Goal: Task Accomplishment & Management: Use online tool/utility

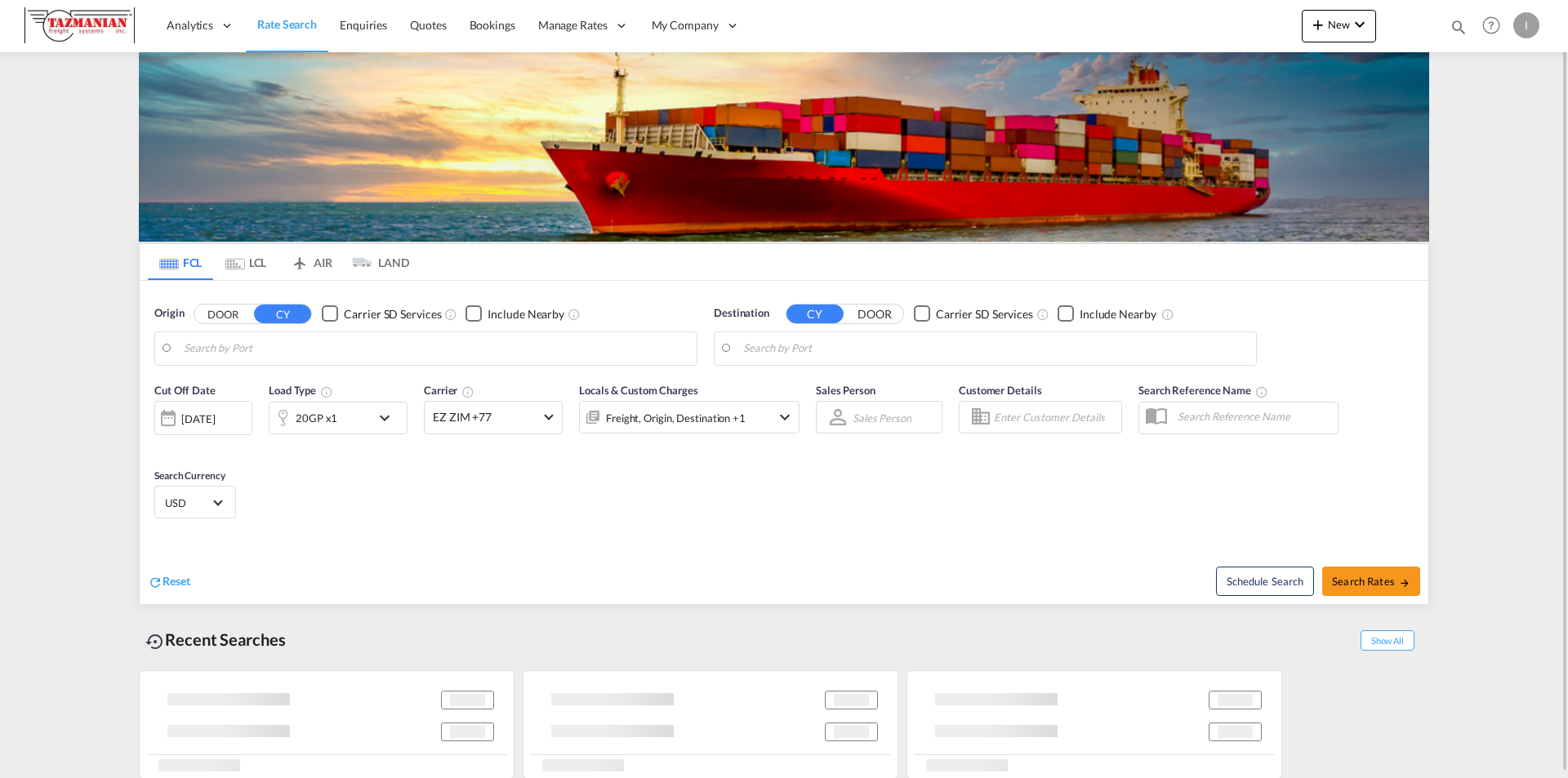
type input "[GEOGRAPHIC_DATA], [GEOGRAPHIC_DATA]"
type input "[GEOGRAPHIC_DATA], [GEOGRAPHIC_DATA], [GEOGRAPHIC_DATA]"
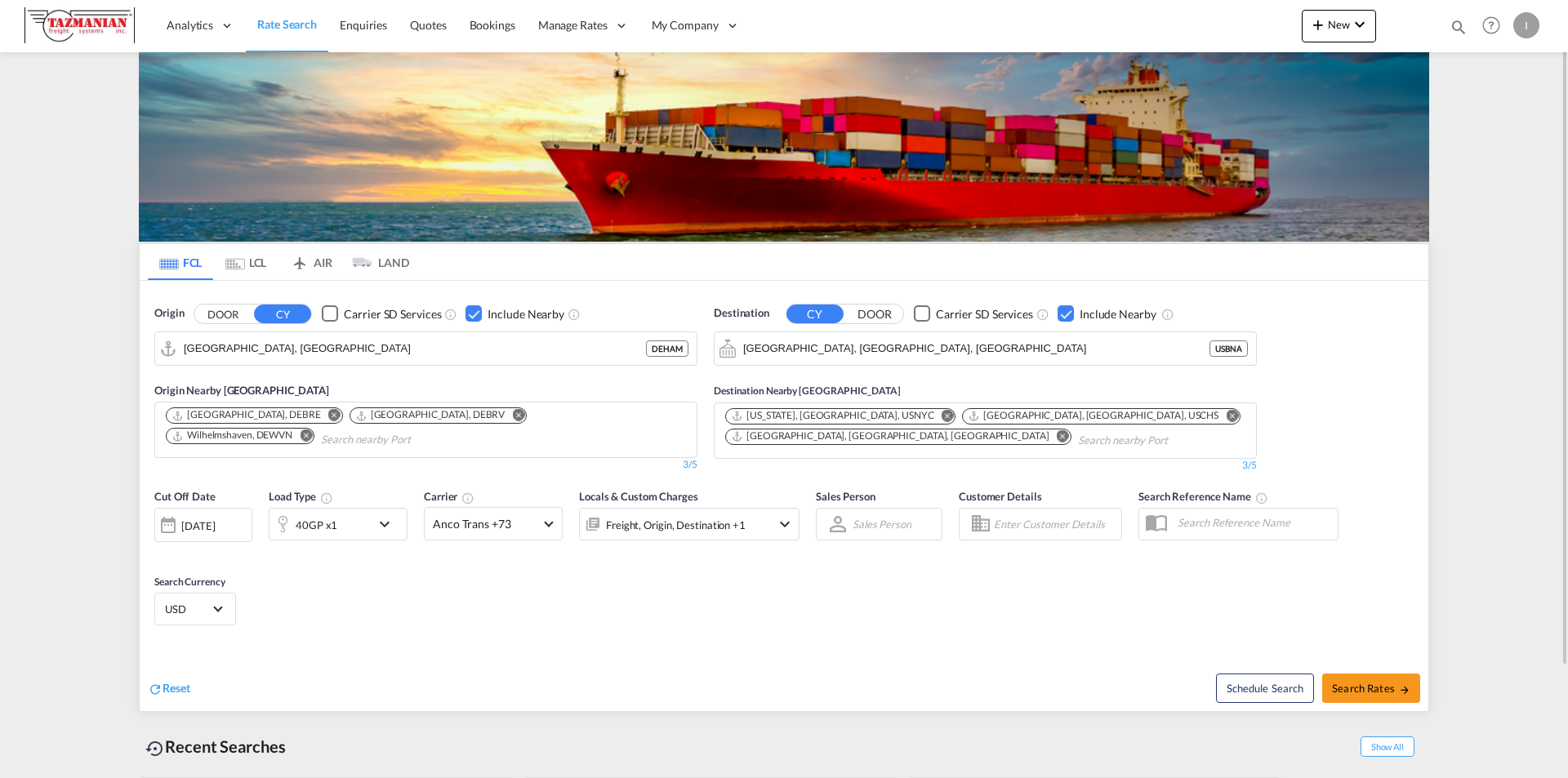
click at [314, 261] on md-tab-item "AIR" at bounding box center [311, 262] width 66 height 36
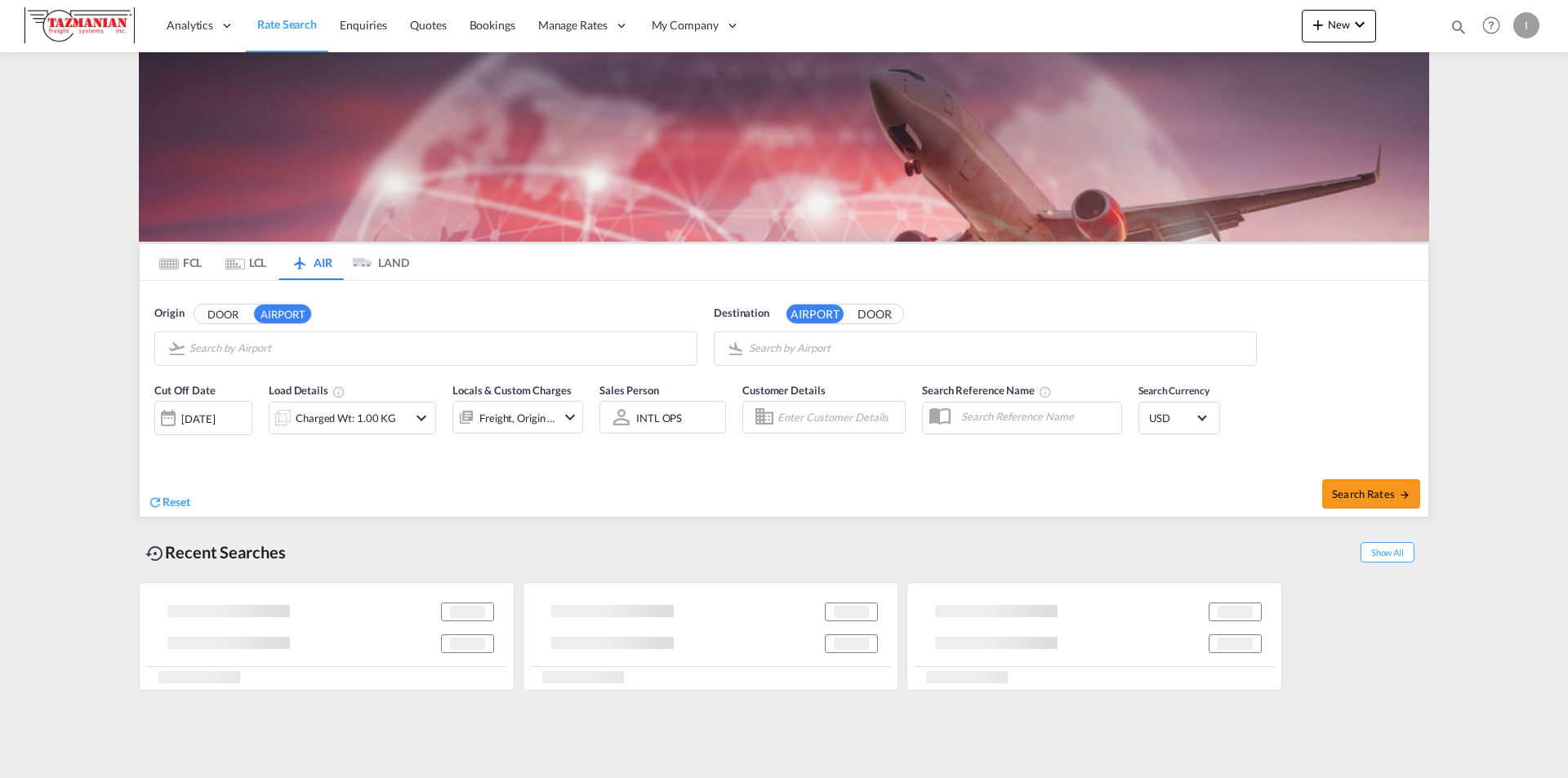
type input "Nashville International, [GEOGRAPHIC_DATA], BNA"
type input "Almaty, Almaty, ALA"
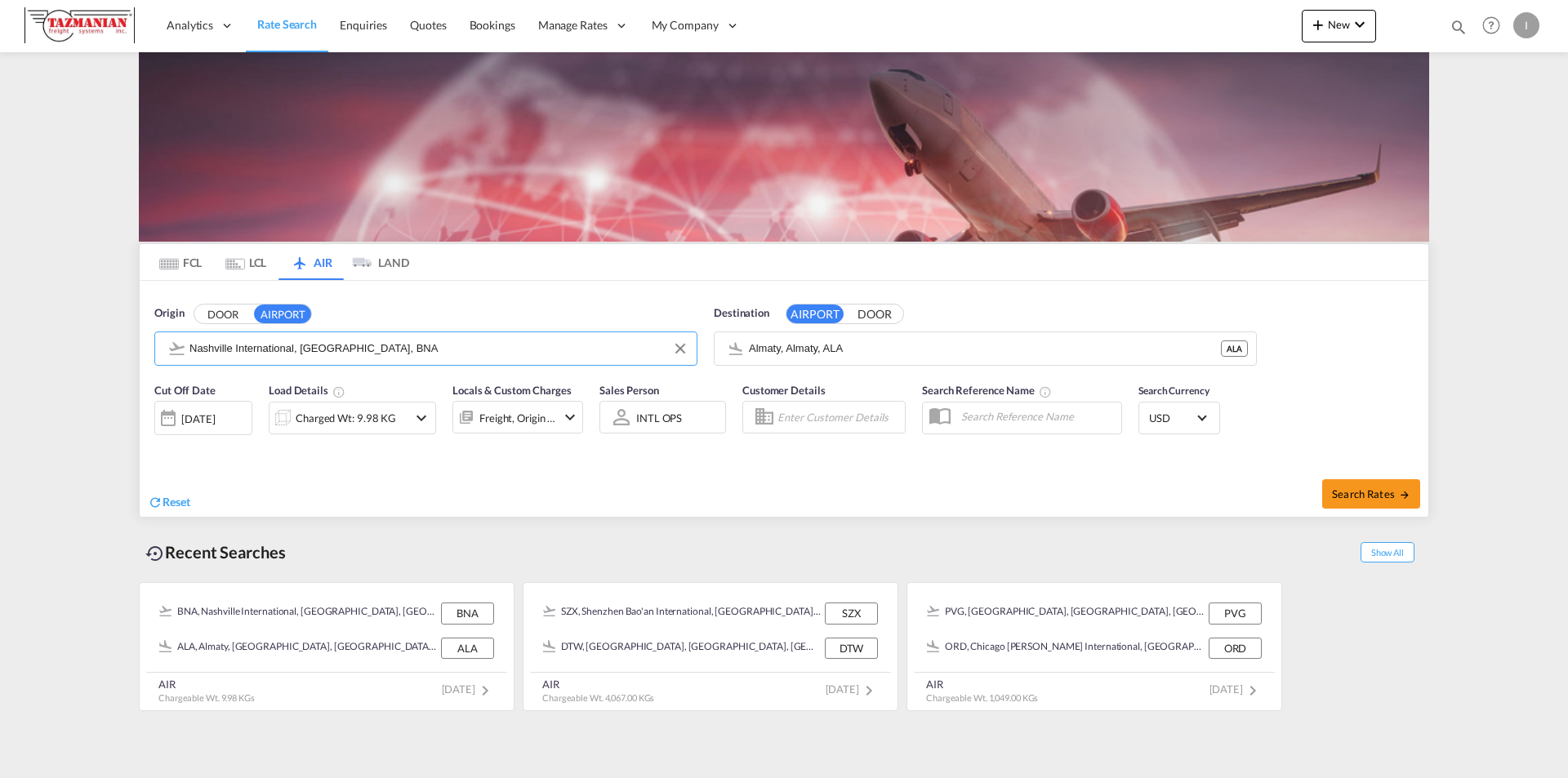
click at [258, 347] on input "Nashville International, [GEOGRAPHIC_DATA], BNA" at bounding box center [438, 349] width 499 height 25
click at [178, 496] on span "Reset" at bounding box center [176, 502] width 28 height 14
click at [269, 347] on body "Analytics Reports Dashboard Rate Search Enquiries Quotes Bookings" at bounding box center [784, 389] width 1568 height 778
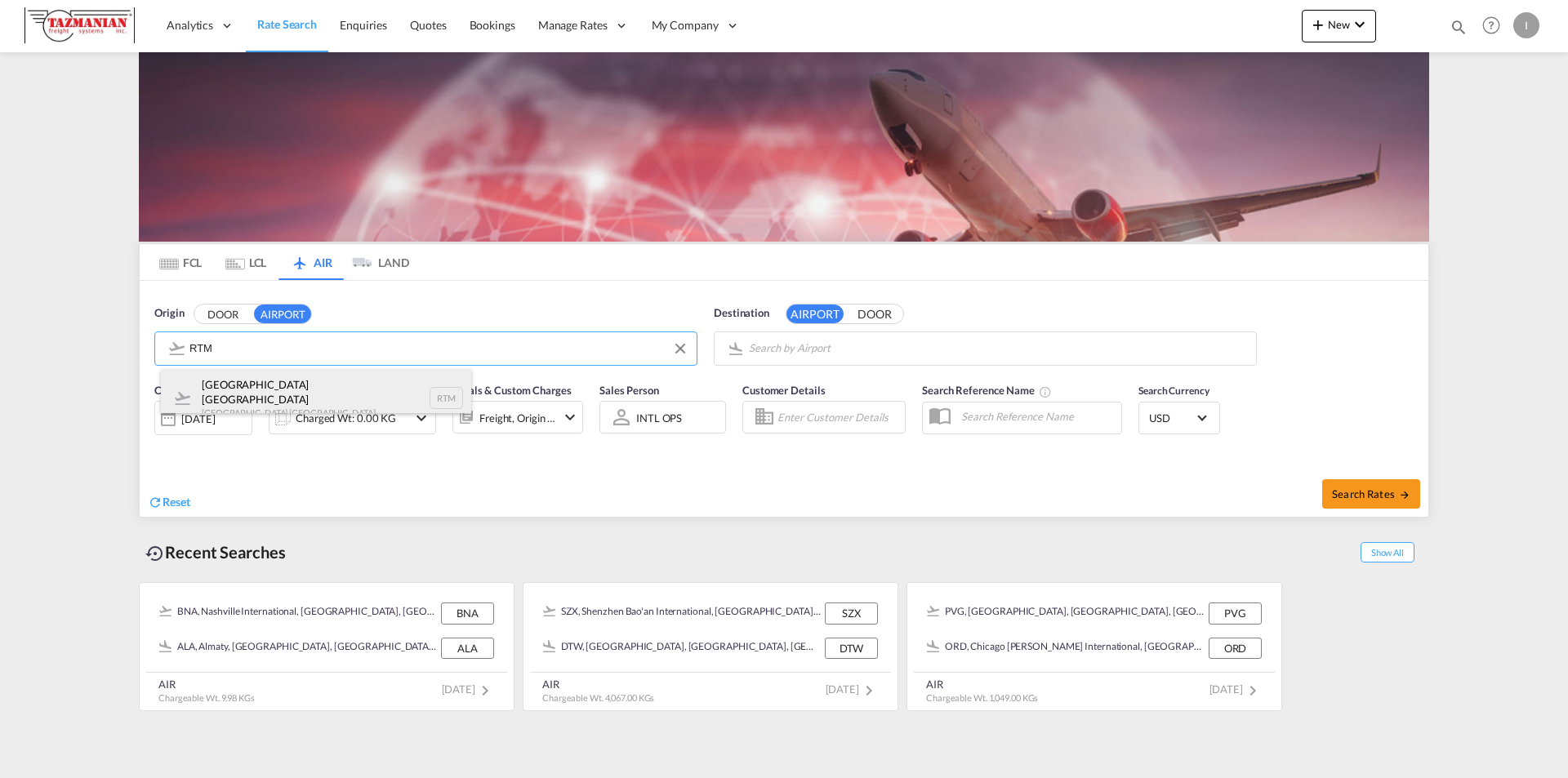
click at [213, 389] on div "[GEOGRAPHIC_DATA] [GEOGRAPHIC_DATA] [GEOGRAPHIC_DATA] , [GEOGRAPHIC_DATA] RTM" at bounding box center [315, 397] width 310 height 59
type input "[GEOGRAPHIC_DATA] [GEOGRAPHIC_DATA], [GEOGRAPHIC_DATA], RTM"
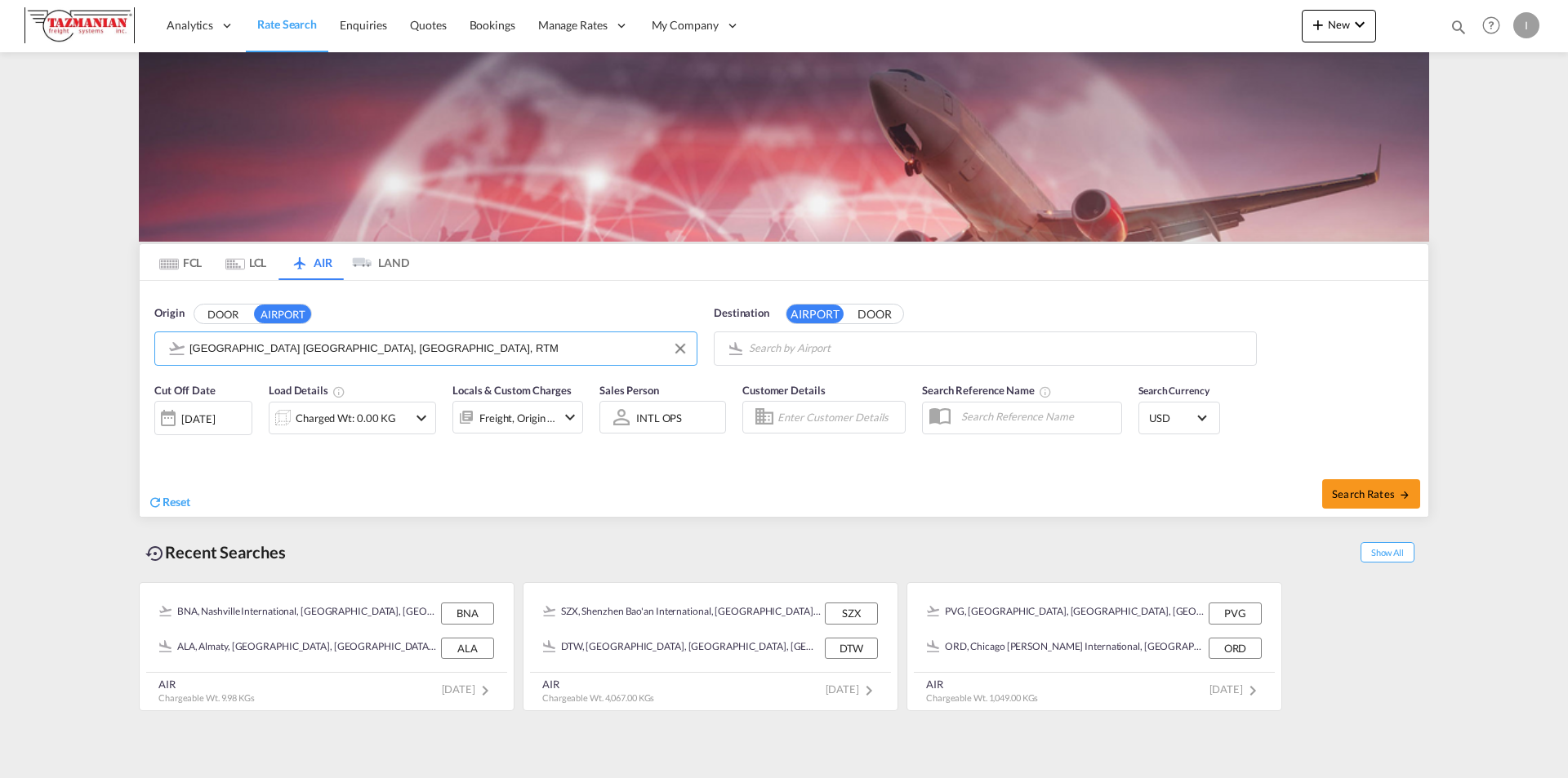
click at [788, 347] on body "Analytics Reports Dashboard Rate Search Enquiries Quotes Bookings" at bounding box center [784, 389] width 1568 height 778
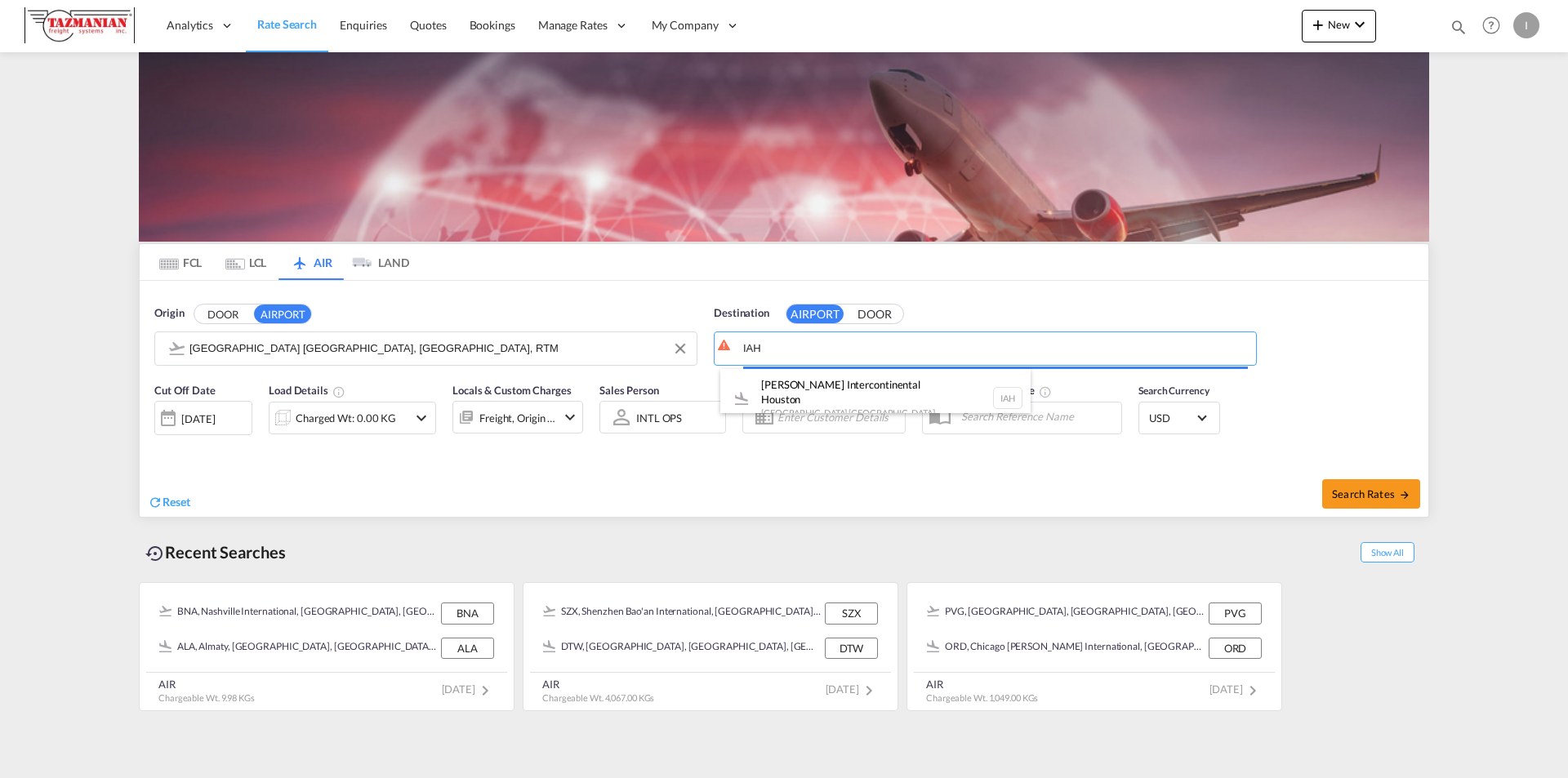
drag, startPoint x: 786, startPoint y: 347, endPoint x: 750, endPoint y: 351, distance: 36.2
click at [750, 351] on body "Analytics Reports Dashboard Rate Search Enquiries Quotes Bookings" at bounding box center [784, 389] width 1568 height 778
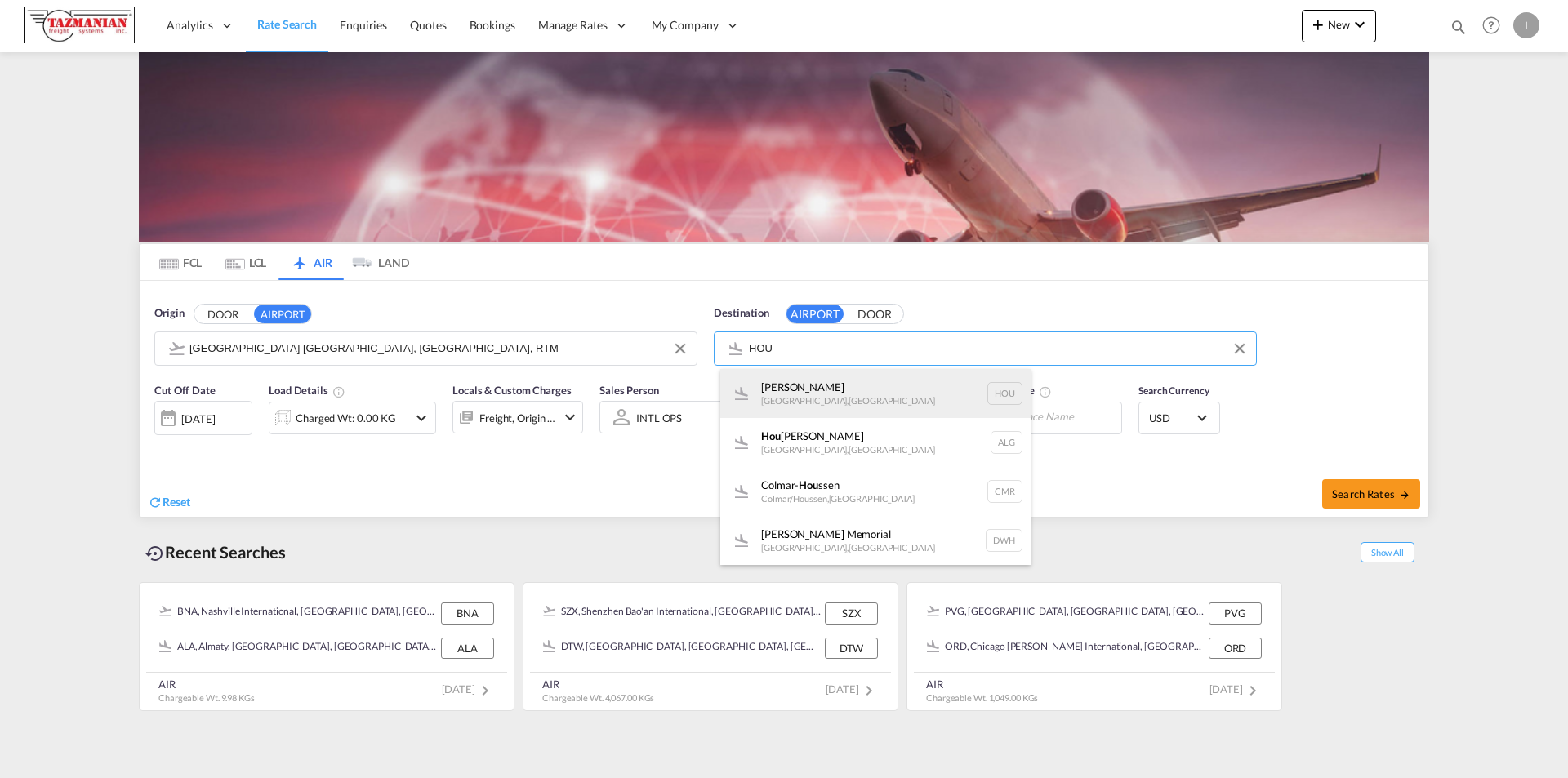
click at [806, 385] on div "[PERSON_NAME] , [GEOGRAPHIC_DATA] HOU" at bounding box center [875, 392] width 310 height 49
type input "[PERSON_NAME], [GEOGRAPHIC_DATA], HOU"
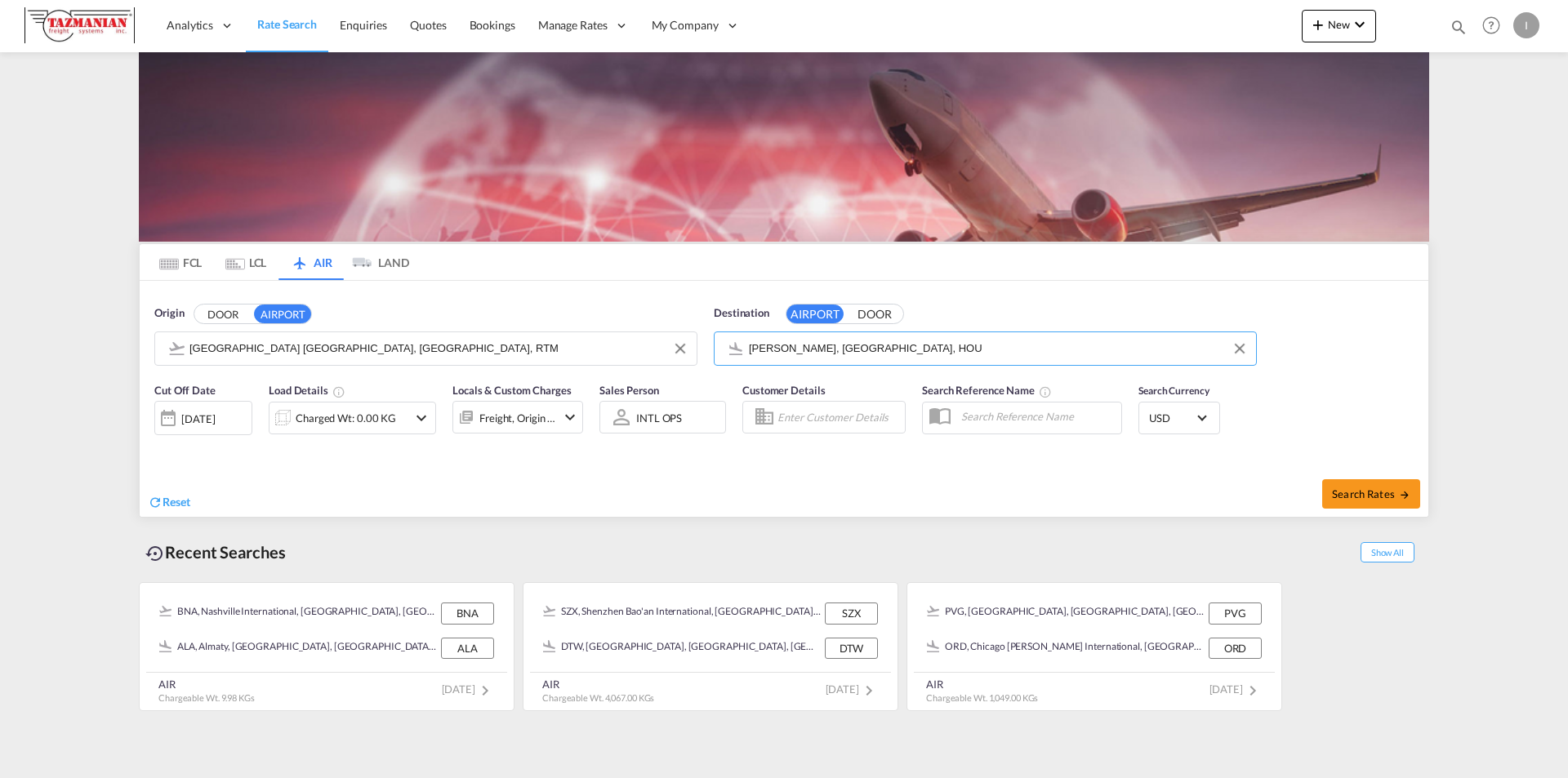
click at [215, 422] on div "[DATE]" at bounding box center [198, 418] width 34 height 15
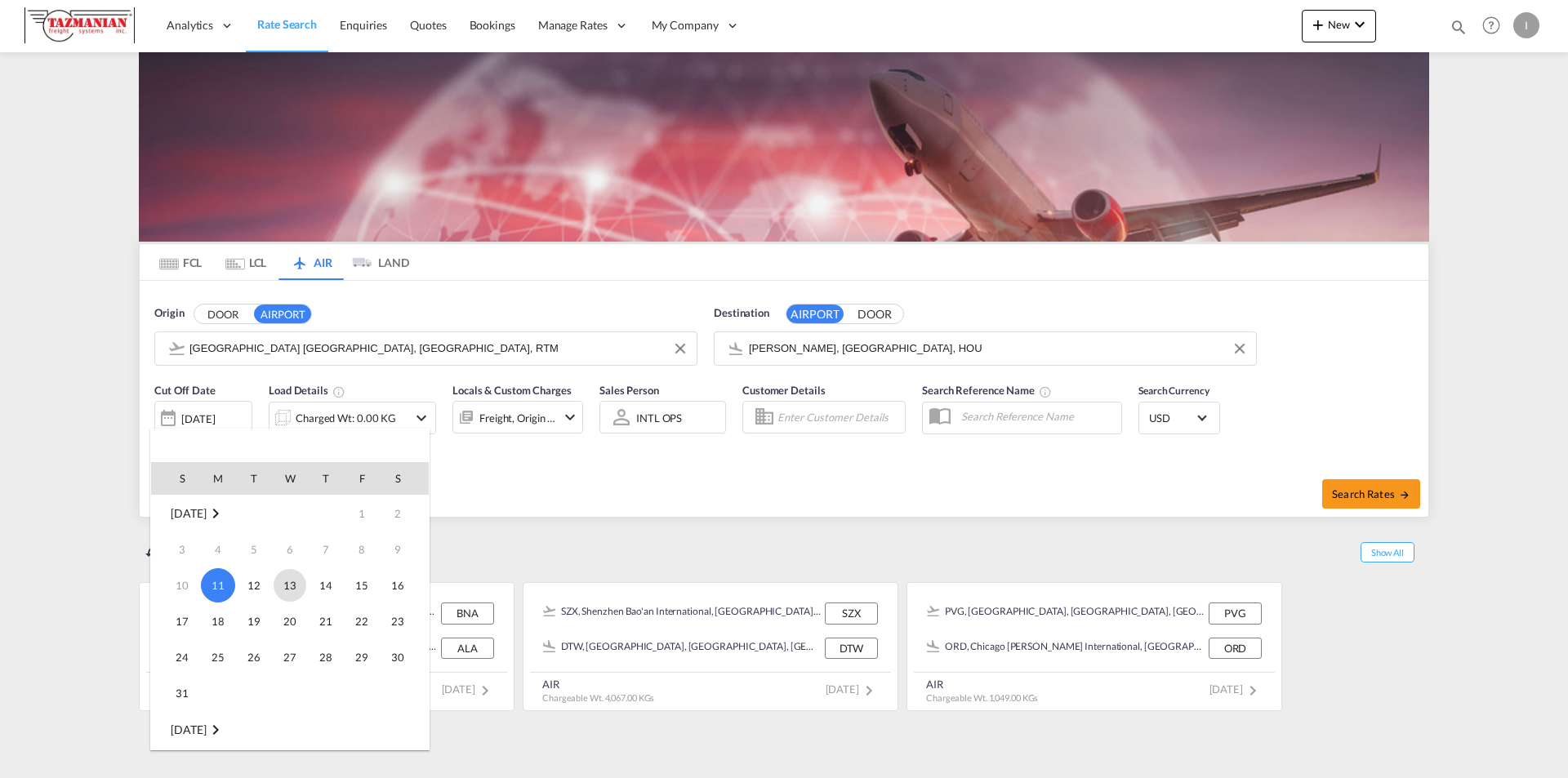
click at [294, 587] on span "13" at bounding box center [290, 585] width 33 height 33
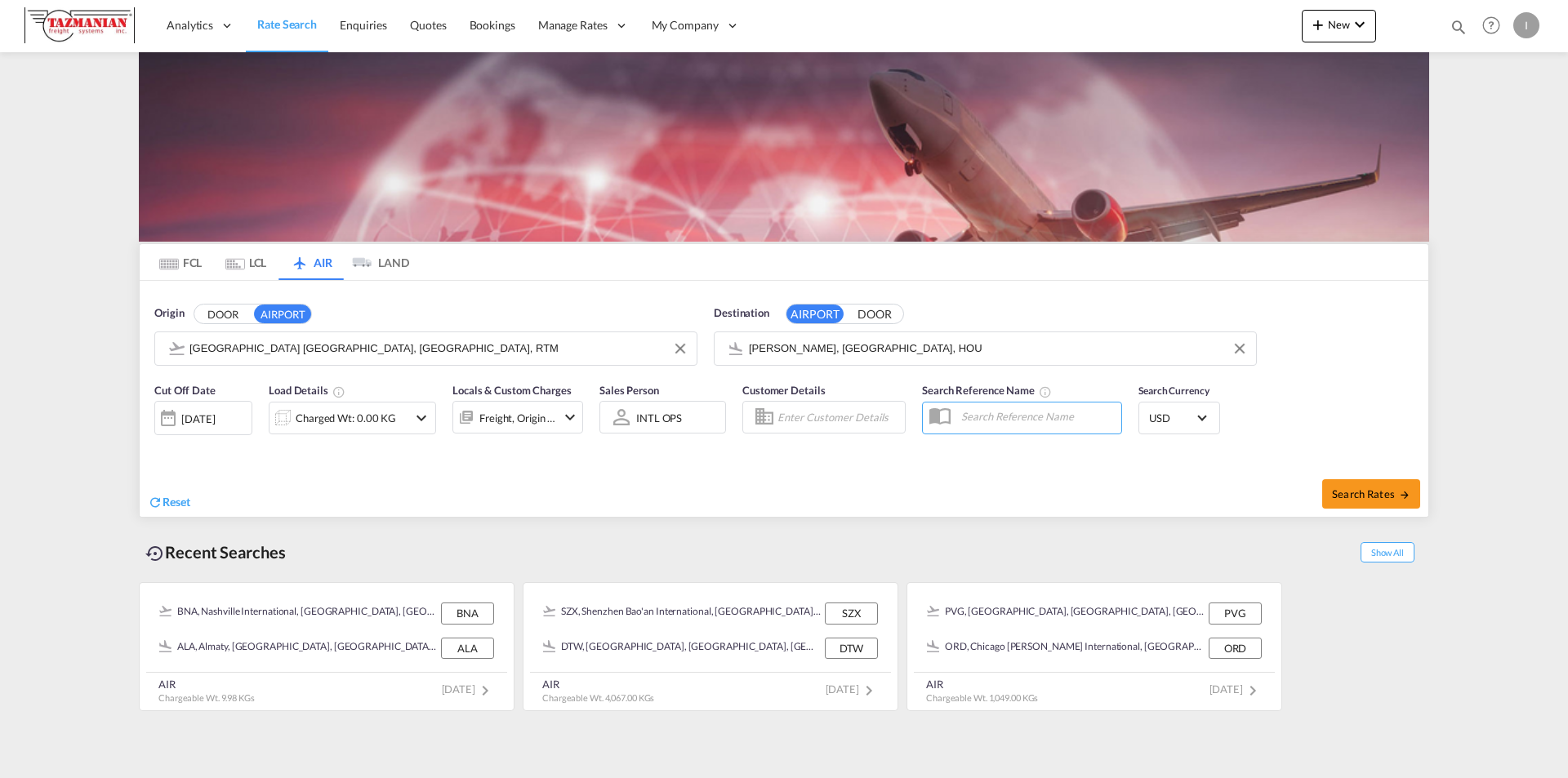
click at [419, 419] on md-icon "icon-chevron-down" at bounding box center [421, 418] width 20 height 20
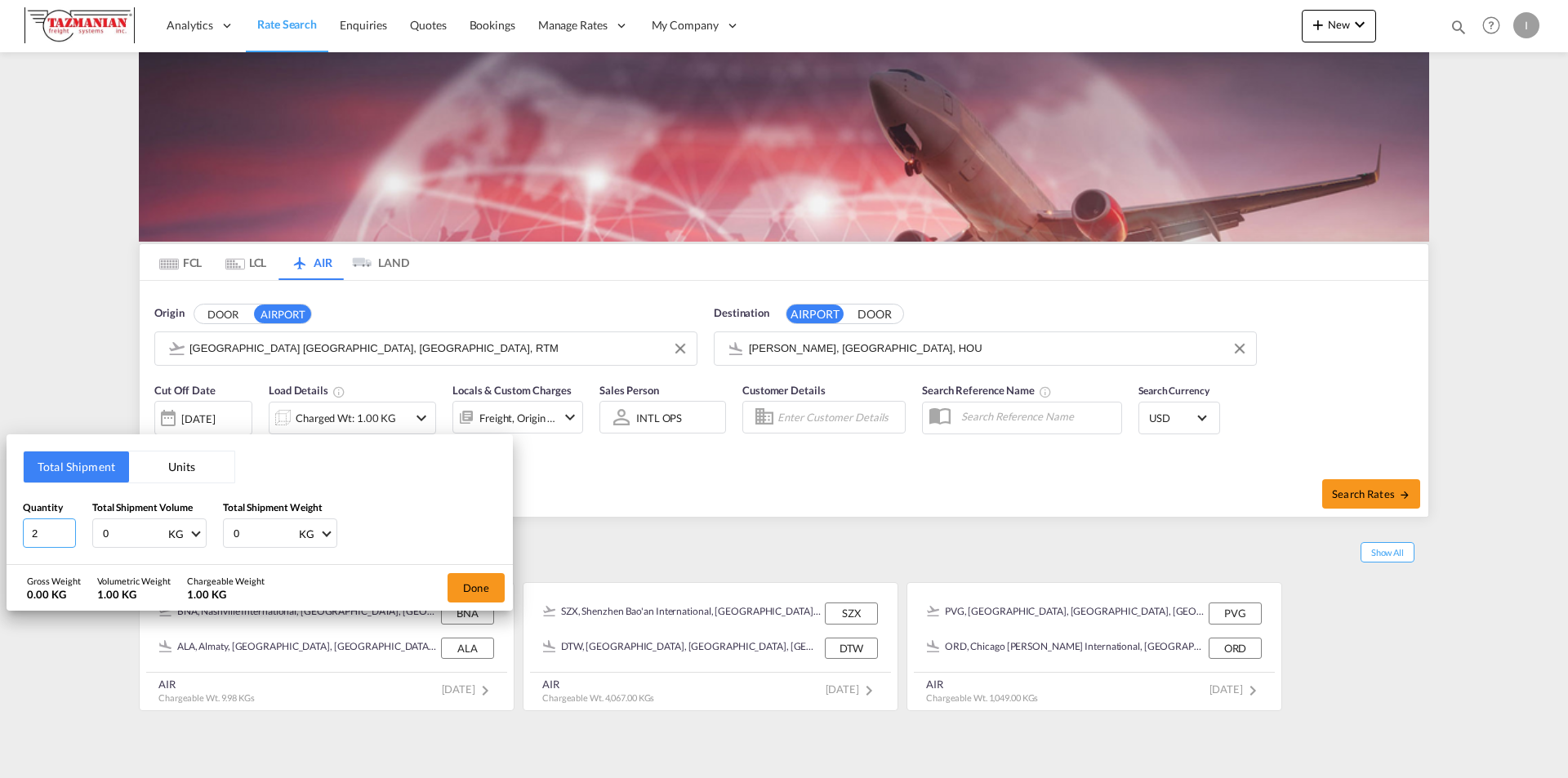
click at [64, 528] on input "2" at bounding box center [49, 533] width 53 height 30
click at [64, 528] on input "3" at bounding box center [49, 533] width 53 height 30
click at [64, 528] on input "4" at bounding box center [49, 533] width 53 height 30
type input "5"
click at [64, 527] on input "5" at bounding box center [49, 533] width 53 height 30
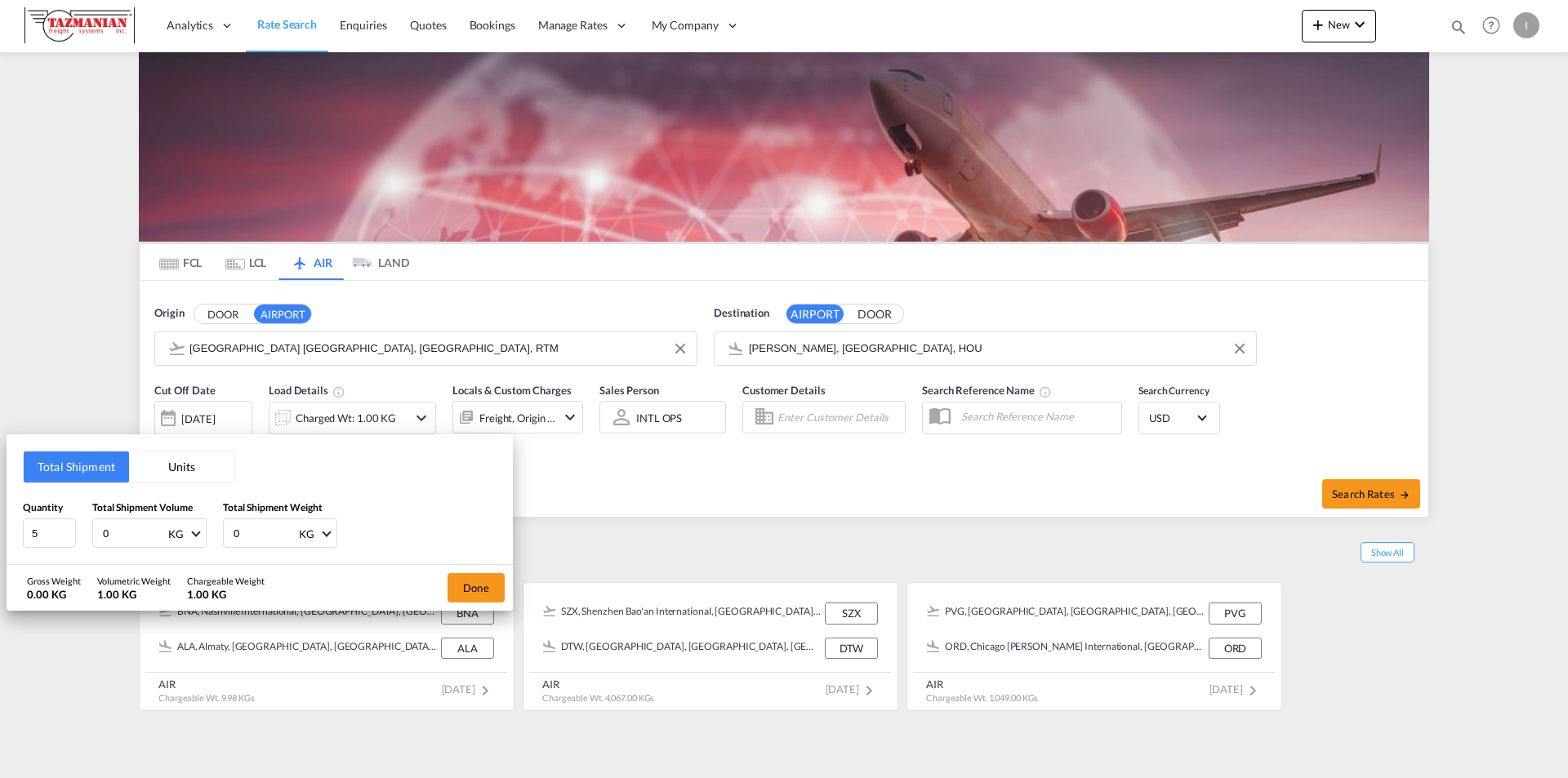
drag, startPoint x: 112, startPoint y: 532, endPoint x: 98, endPoint y: 535, distance: 14.3
click at [98, 535] on div "0 KG CBM CFT KG LB" at bounding box center [149, 533] width 115 height 30
type input "2219"
drag, startPoint x: 247, startPoint y: 533, endPoint x: 225, endPoint y: 533, distance: 22.0
click at [226, 533] on div "0 KG KG LB" at bounding box center [280, 533] width 115 height 30
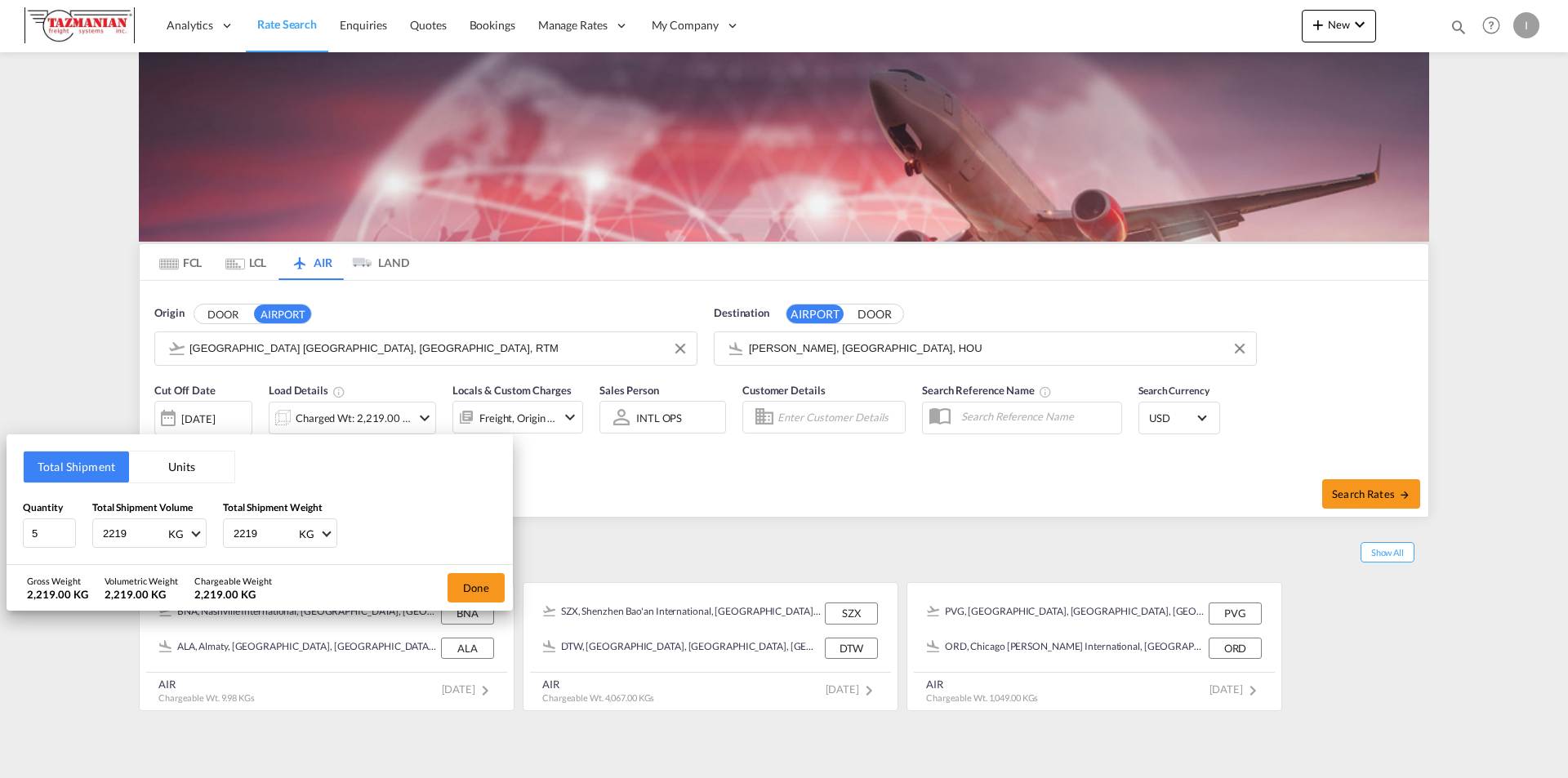
type input "2219"
drag, startPoint x: 142, startPoint y: 534, endPoint x: 91, endPoint y: 534, distance: 51.0
click at [91, 534] on div "Quantity 5 Total Shipment Volume 2219 KG CBM CFT KG LB Total Shipment Weight 22…" at bounding box center [259, 524] width 473 height 49
drag, startPoint x: 137, startPoint y: 530, endPoint x: 94, endPoint y: 531, distance: 43.0
click at [94, 531] on div "2219 KG CBM CFT KG LB" at bounding box center [149, 533] width 115 height 30
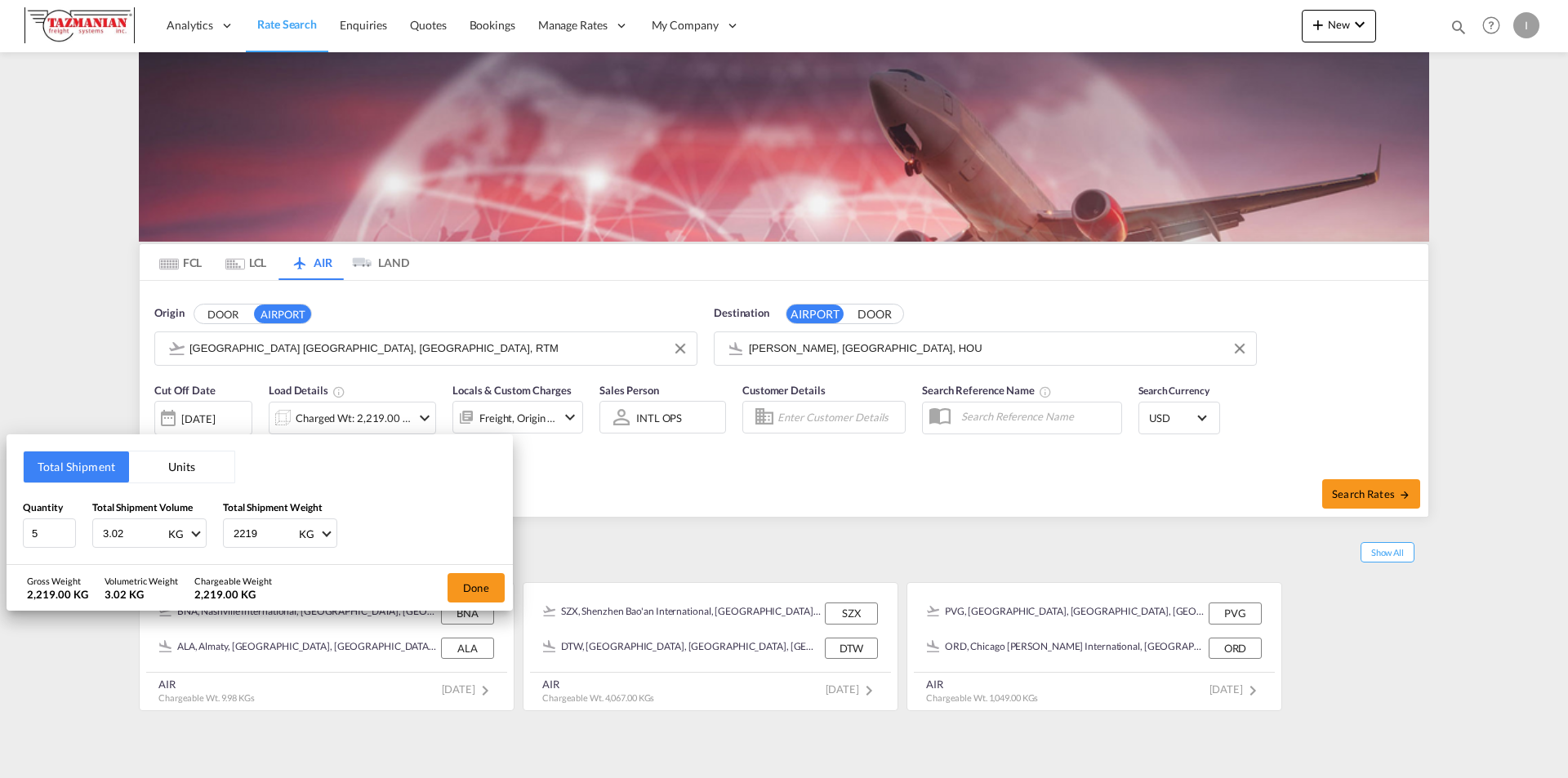
type input "3.02"
click at [474, 585] on button "Done" at bounding box center [475, 588] width 57 height 30
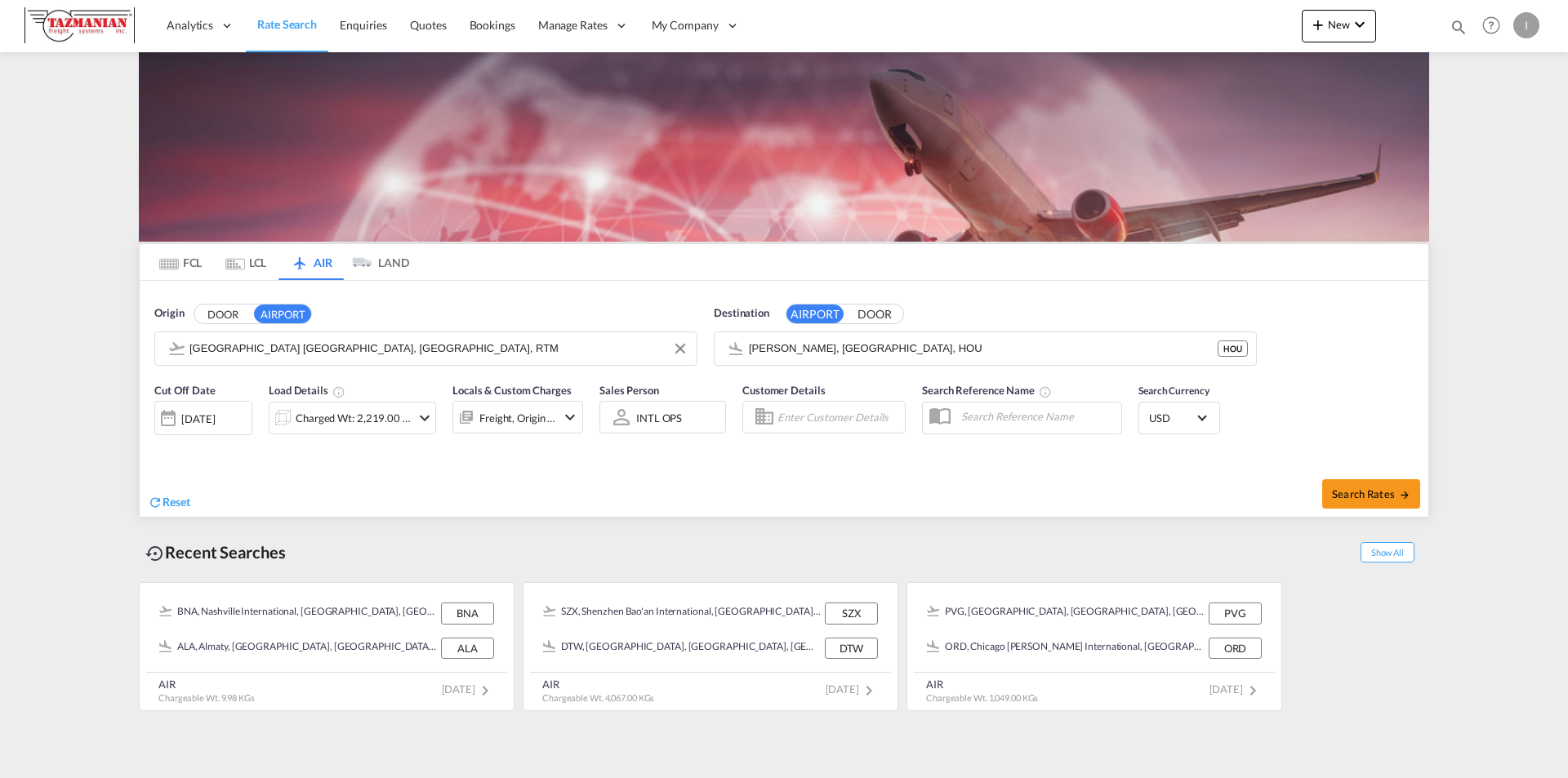
click at [873, 312] on button "DOOR" at bounding box center [874, 314] width 57 height 19
click at [809, 311] on button "AIRPORT" at bounding box center [814, 314] width 57 height 19
click at [789, 347] on input "hou" at bounding box center [998, 349] width 499 height 25
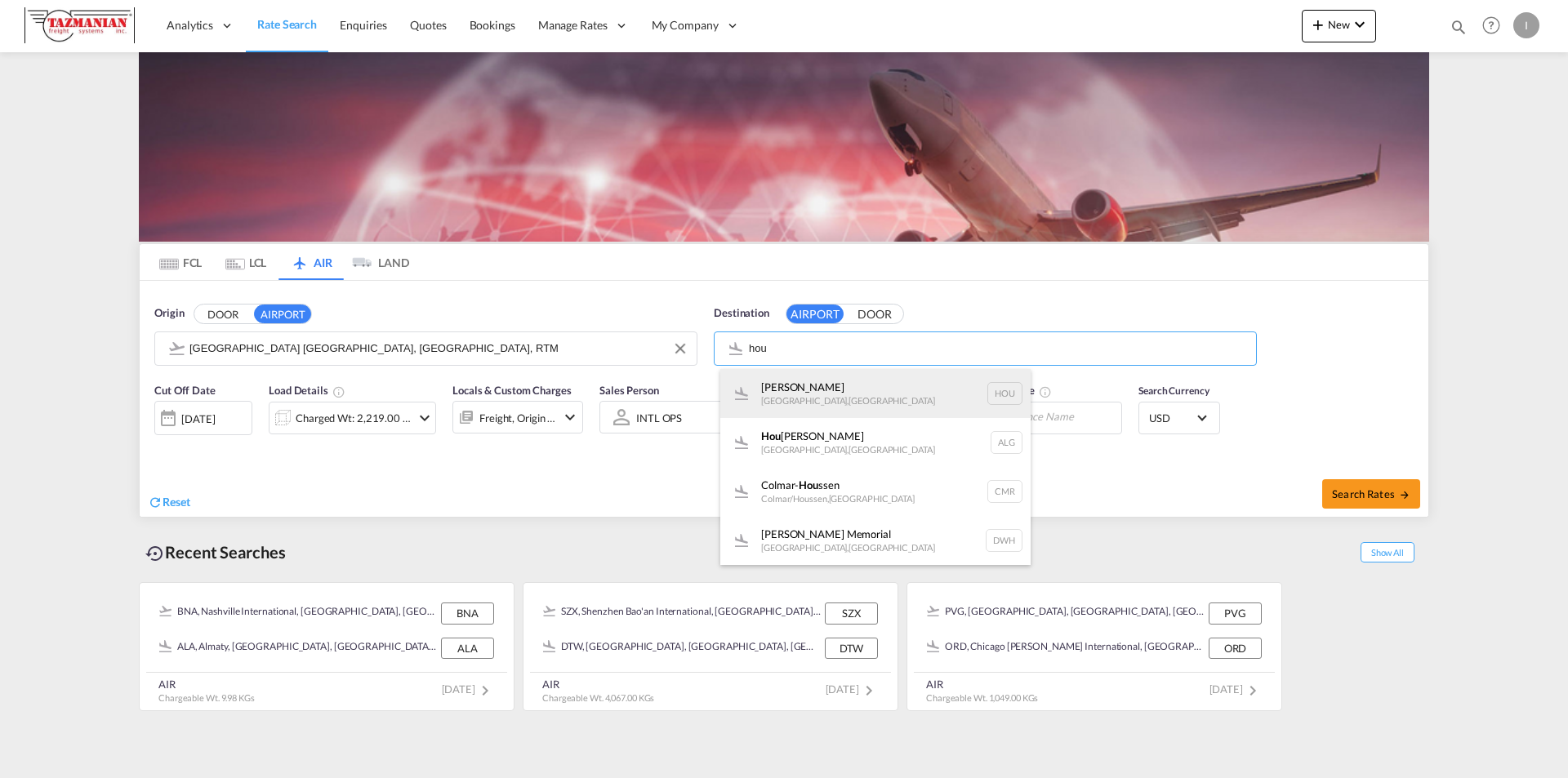
click at [781, 386] on div "[PERSON_NAME] , [GEOGRAPHIC_DATA] HOU" at bounding box center [875, 392] width 310 height 49
type input "[PERSON_NAME], [GEOGRAPHIC_DATA], HOU"
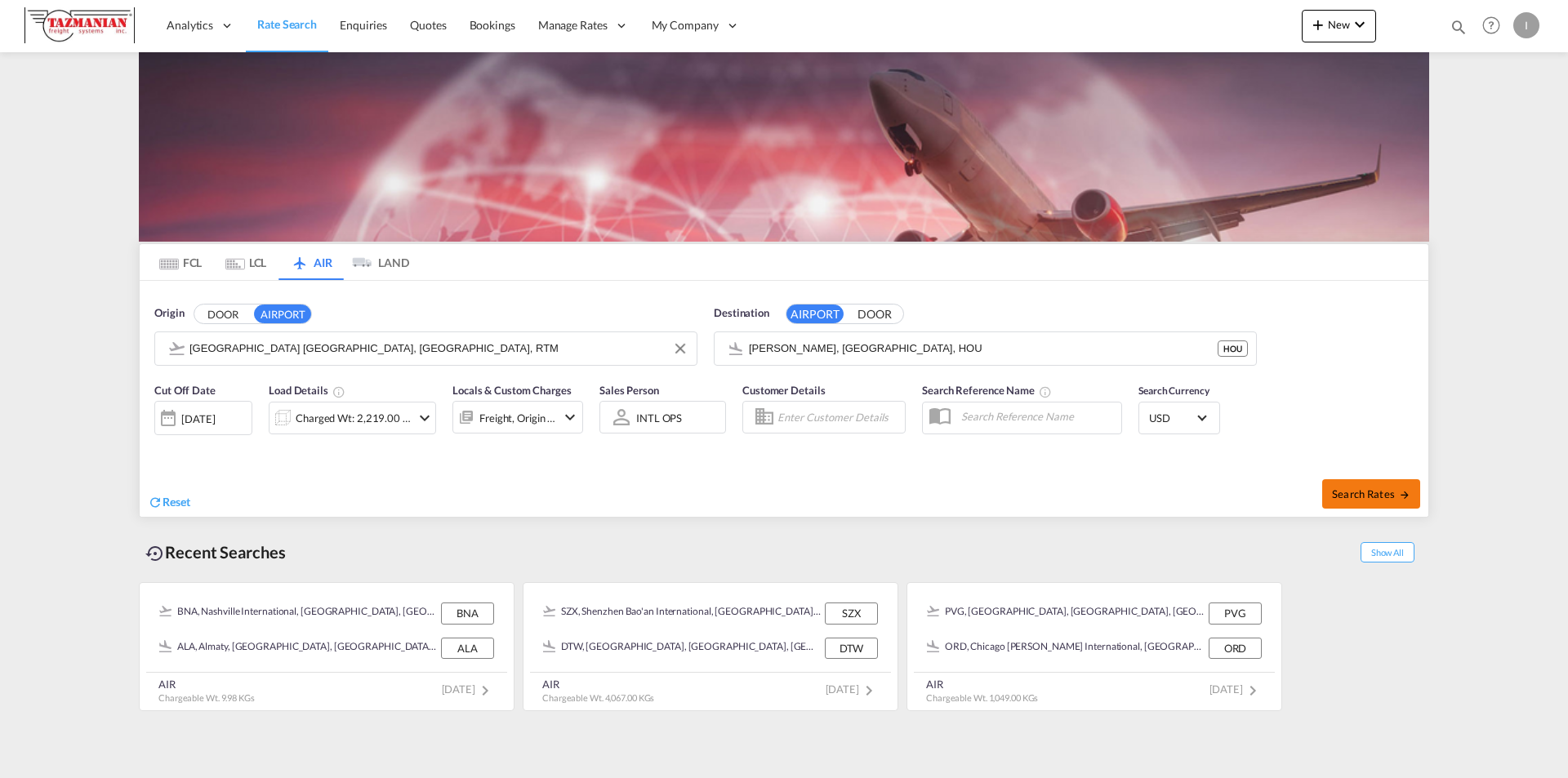
click at [1367, 495] on span "Search Rates" at bounding box center [1371, 493] width 79 height 13
type input "RTM to HOU / [DATE]"
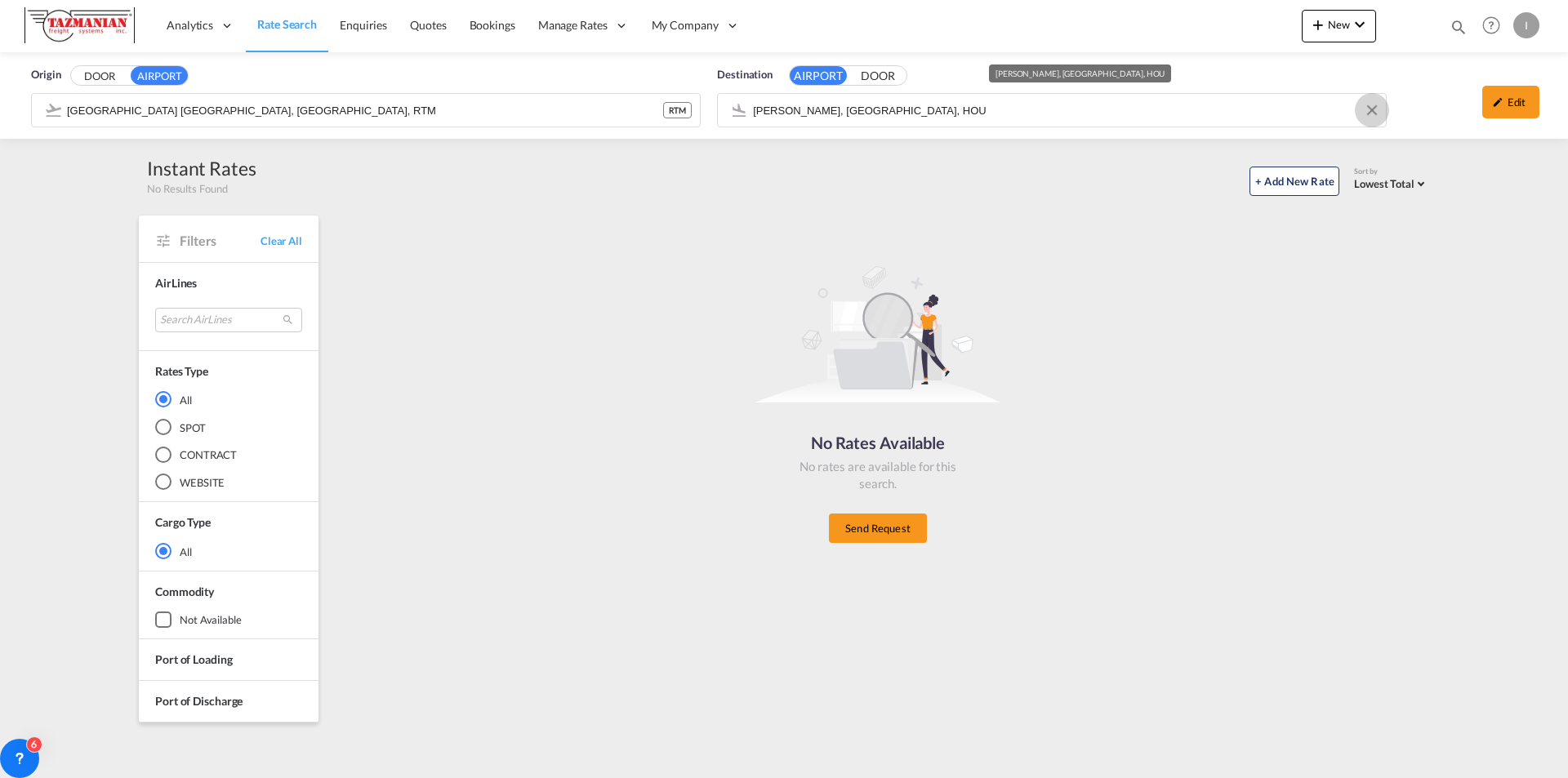
click at [1369, 110] on button "Clear Input" at bounding box center [1372, 110] width 25 height 25
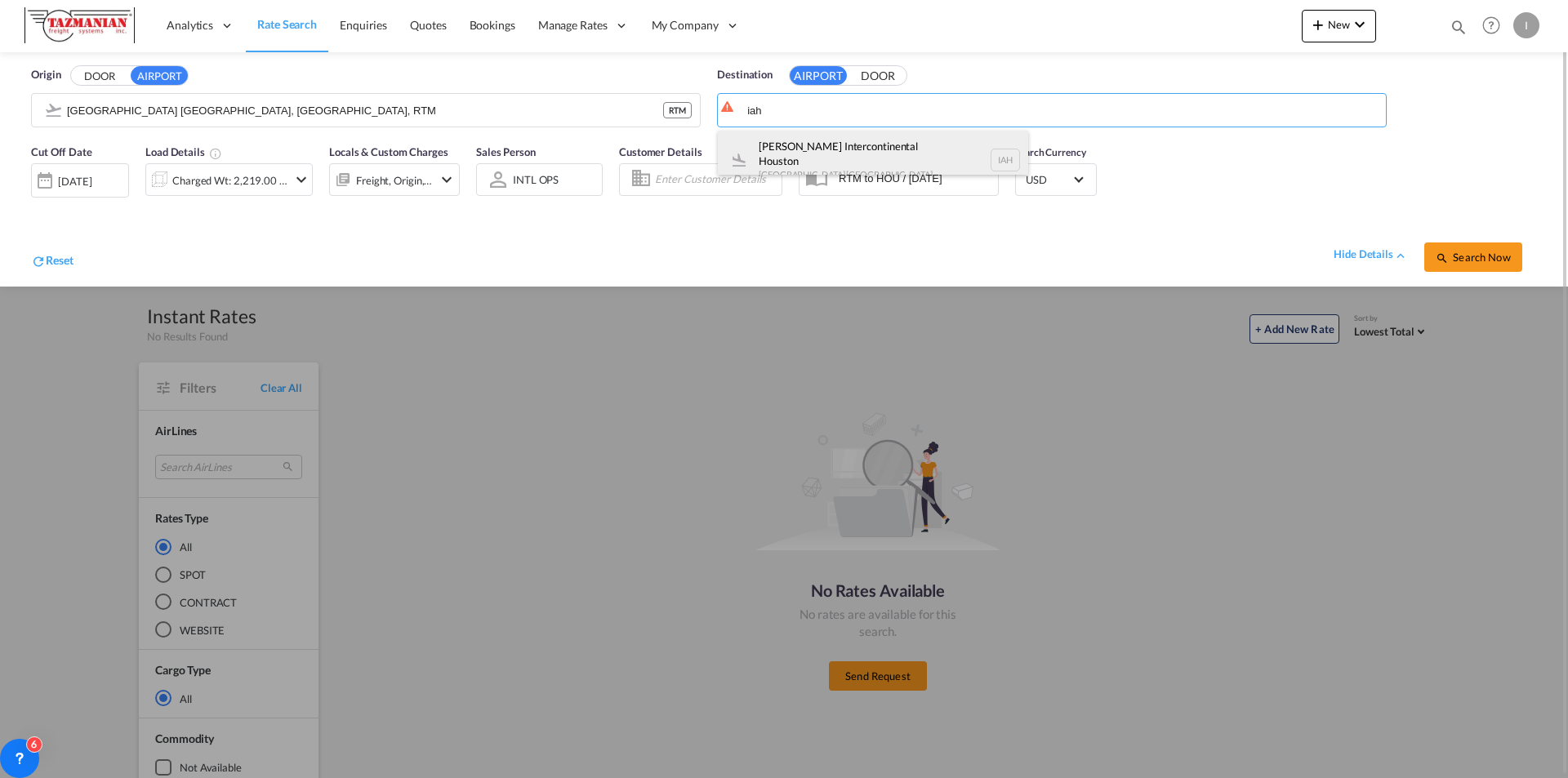
click at [795, 145] on div "[PERSON_NAME] Intercontinental Houston Houston , [GEOGRAPHIC_DATA] IAH" at bounding box center [872, 159] width 310 height 59
type input "[PERSON_NAME] Intercontinental Houston, [GEOGRAPHIC_DATA], [GEOGRAPHIC_DATA]"
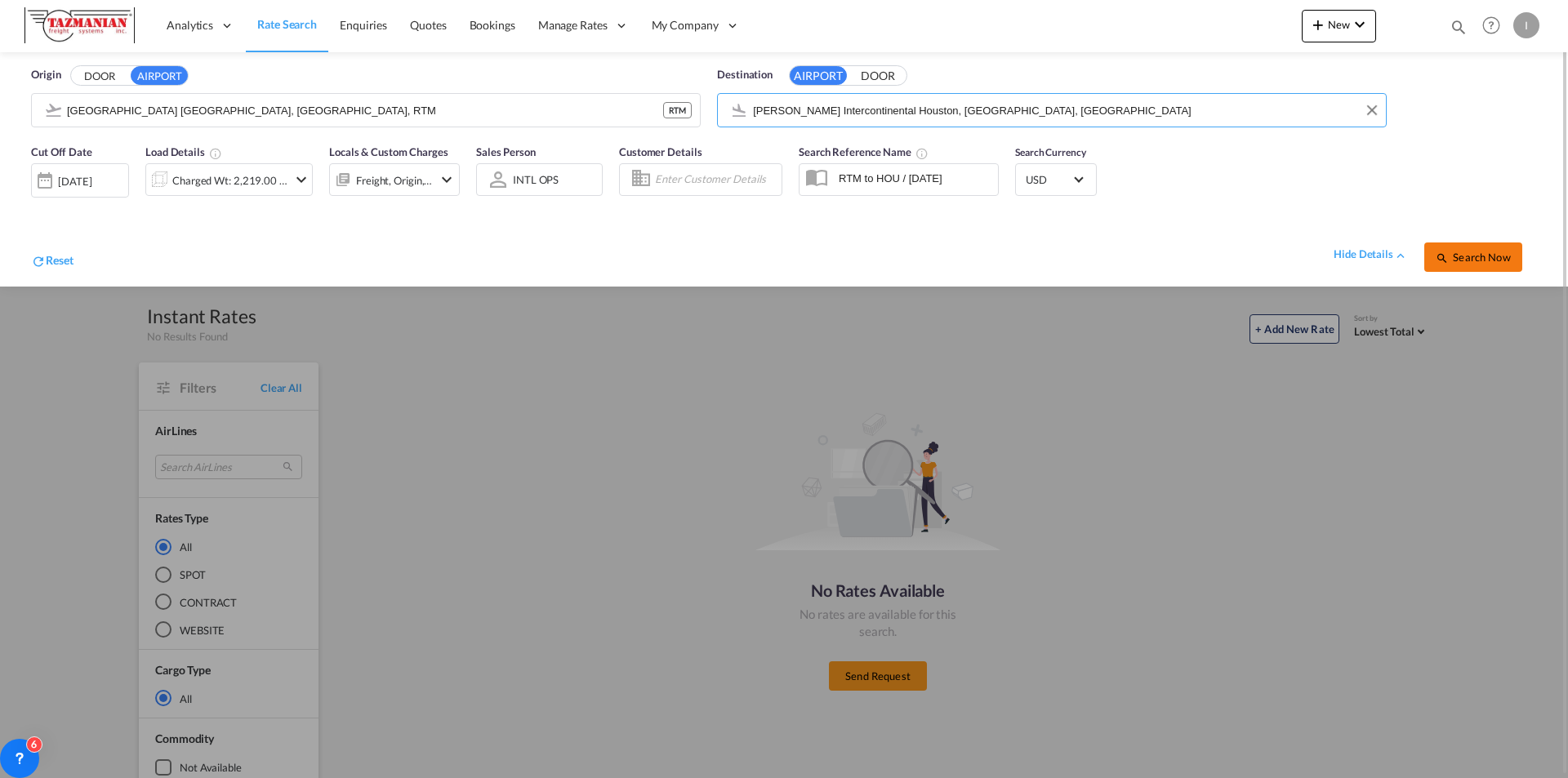
click at [1468, 251] on span "Search Now" at bounding box center [1472, 257] width 75 height 13
